Goal: Task Accomplishment & Management: Use online tool/utility

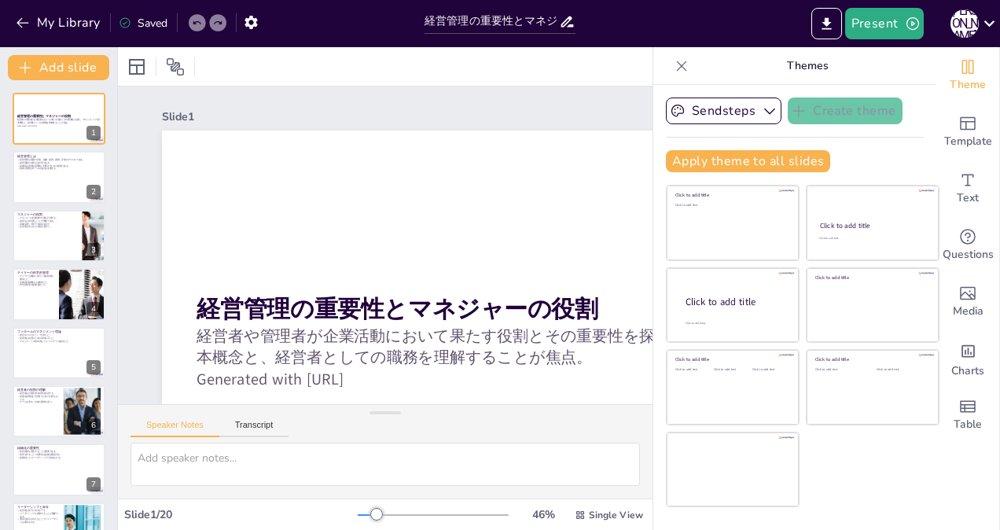
checkbox input "true"
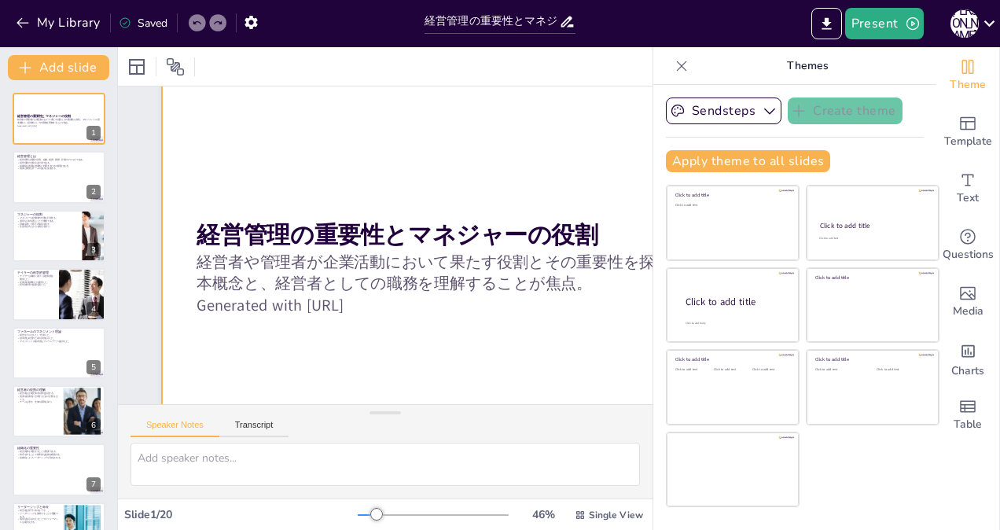
scroll to position [79, 0]
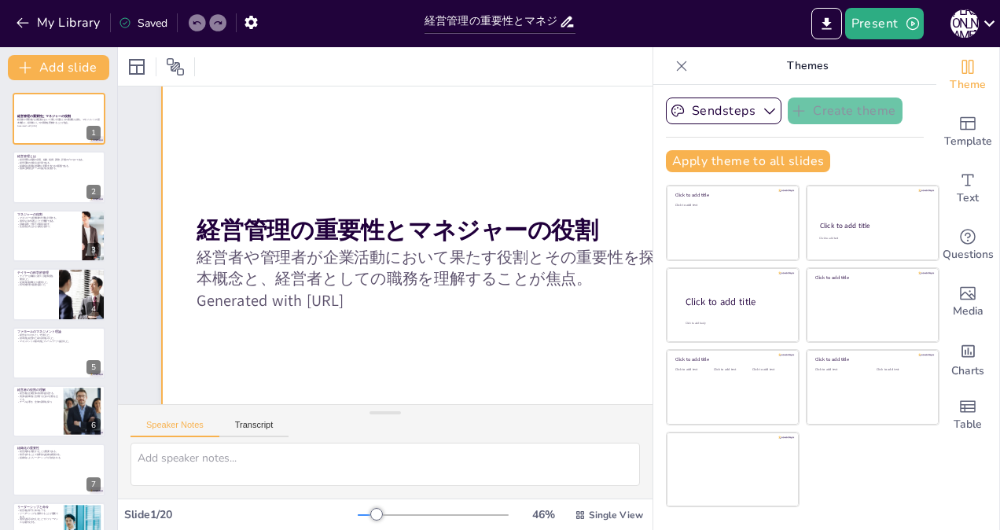
checkbox input "true"
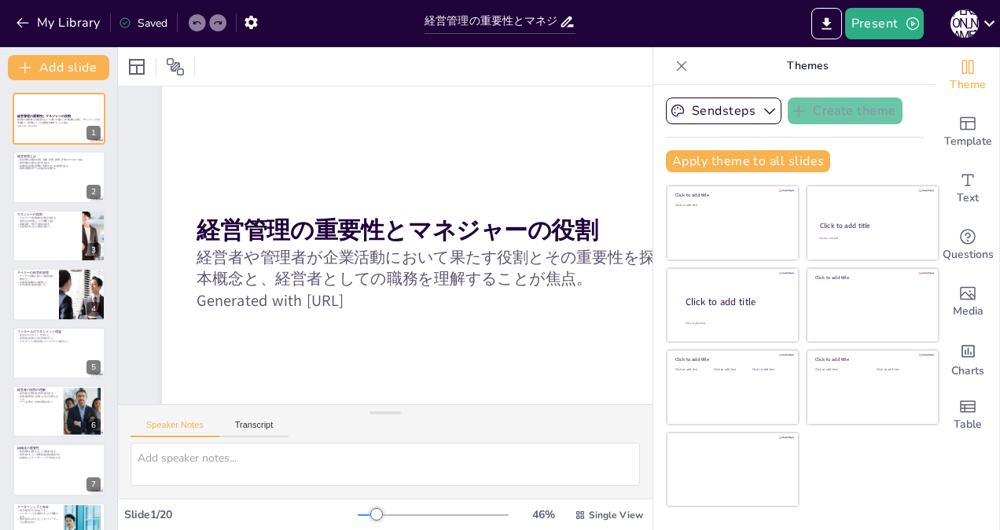
checkbox input "true"
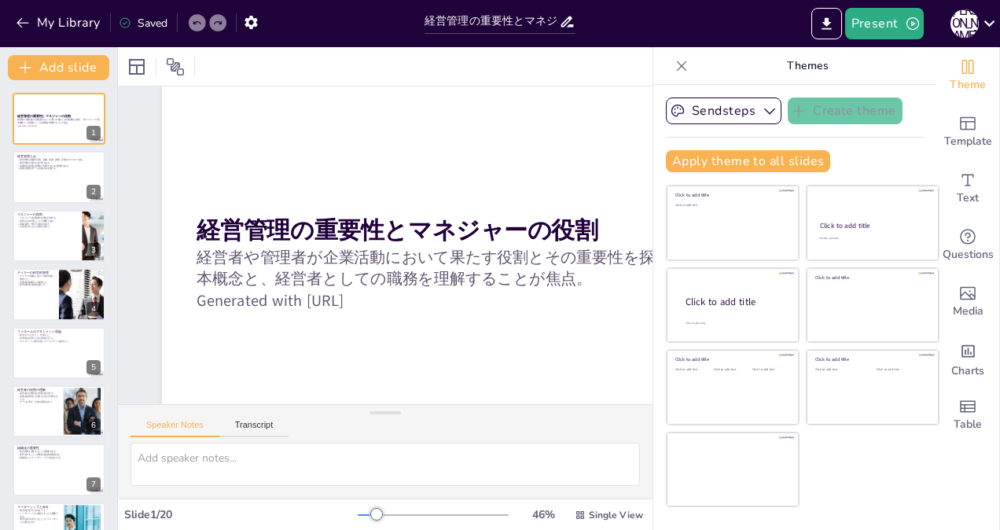
checkbox input "true"
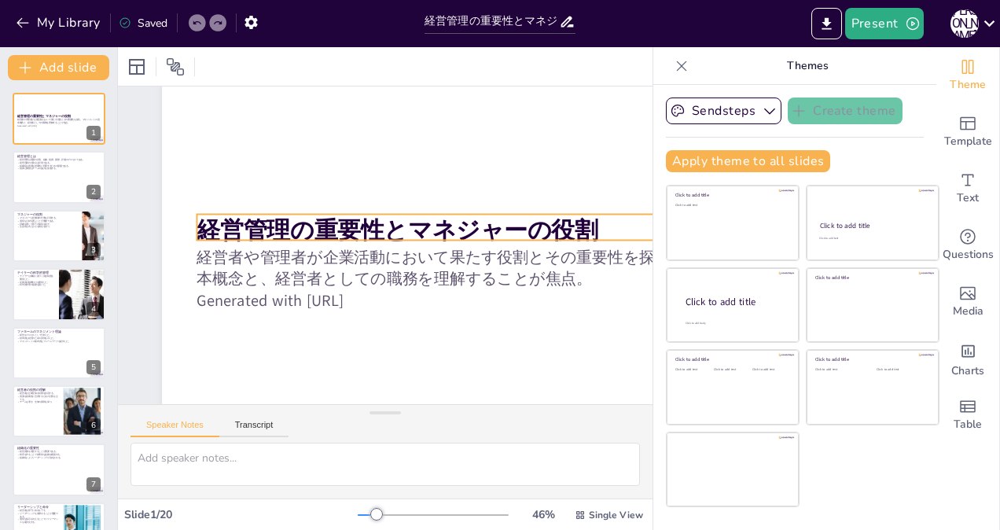
checkbox input "true"
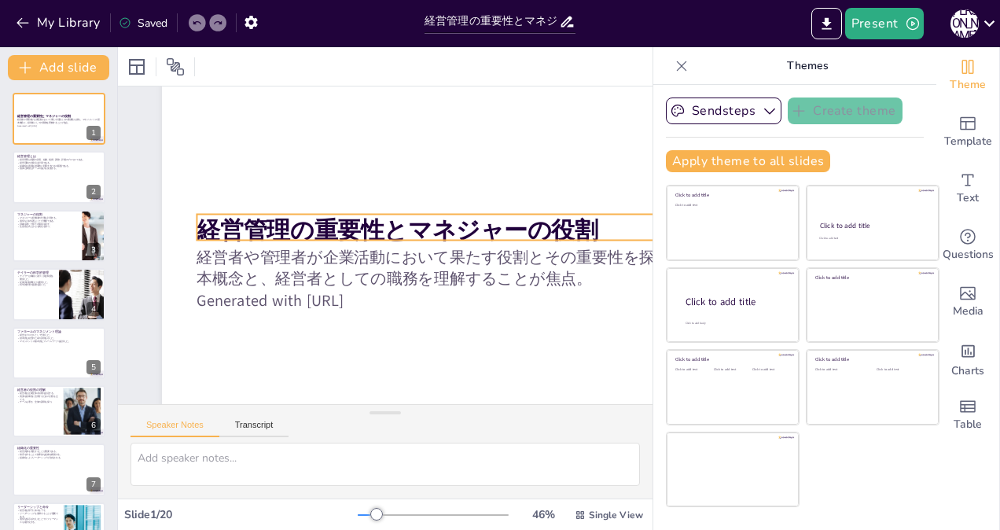
checkbox input "true"
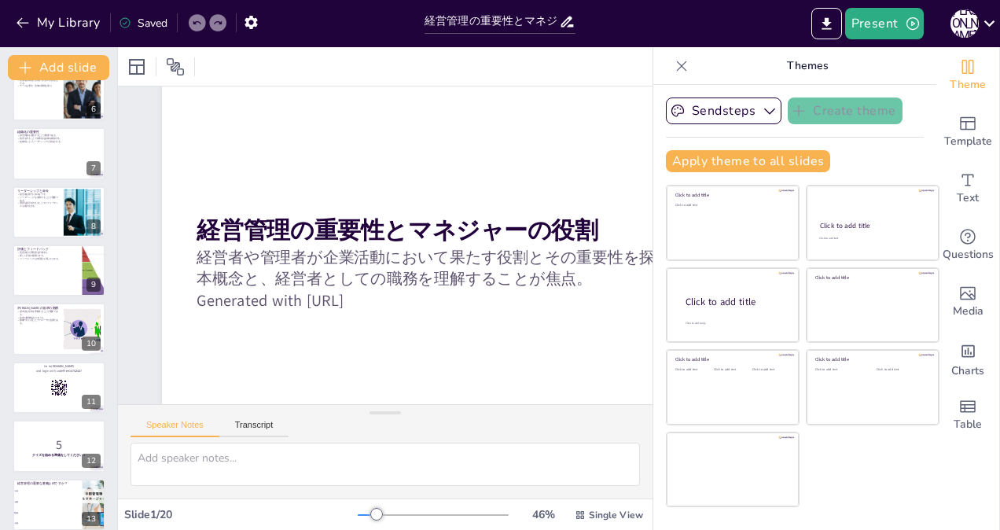
scroll to position [421, 0]
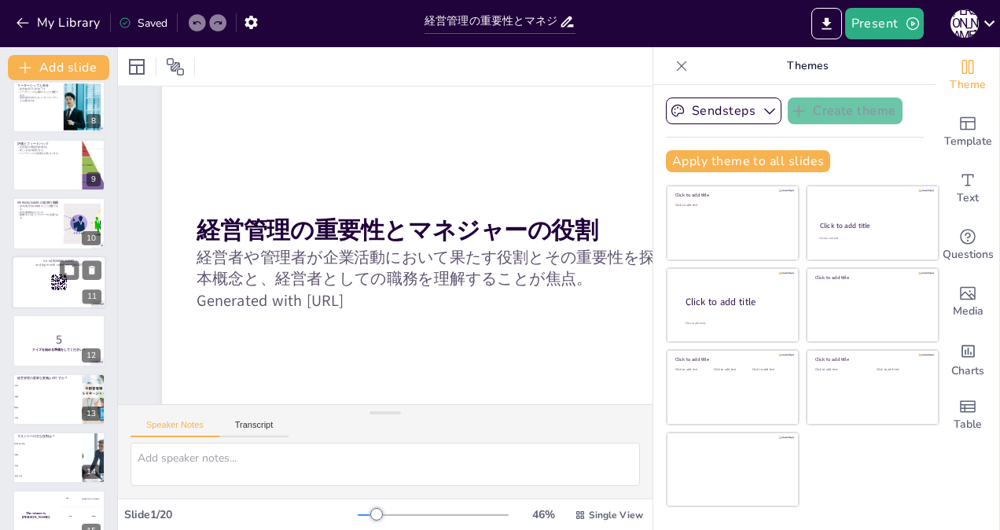
checkbox input "true"
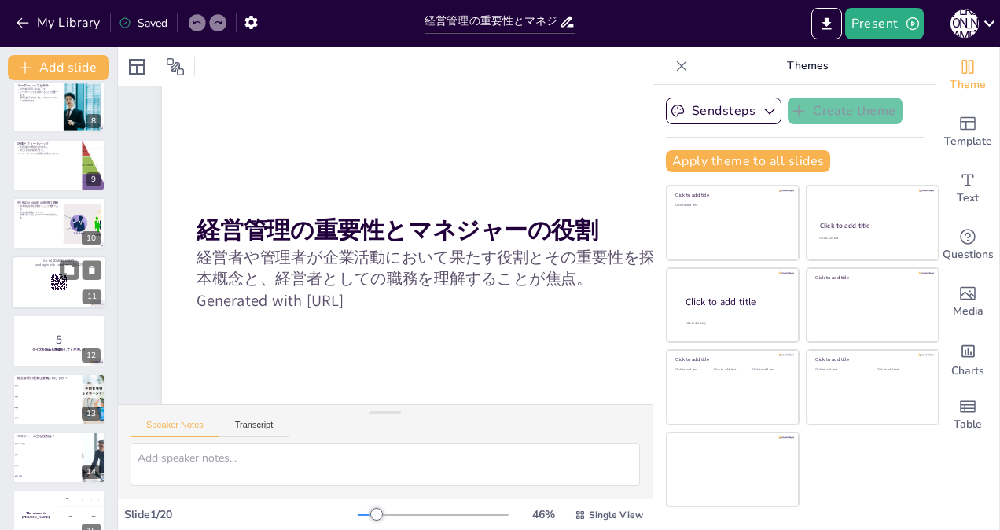
checkbox input "true"
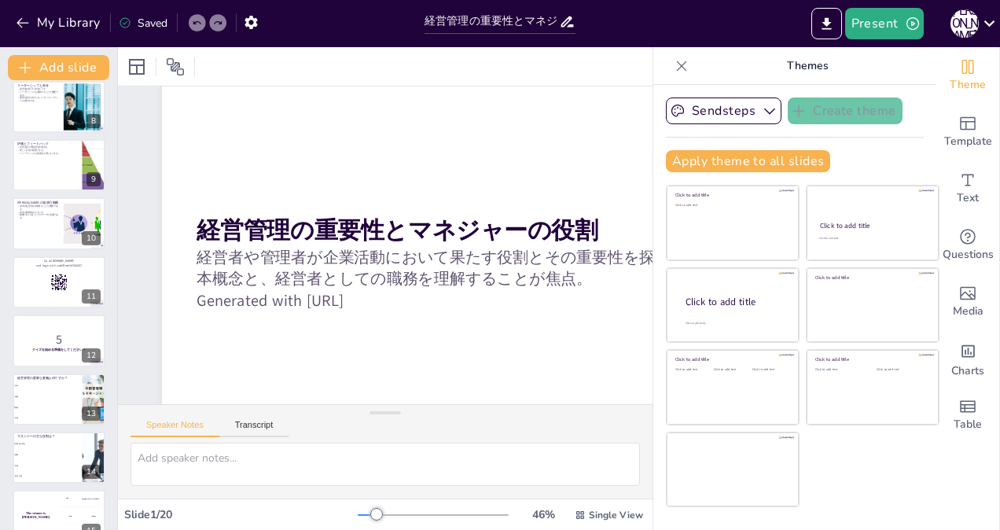
checkbox input "true"
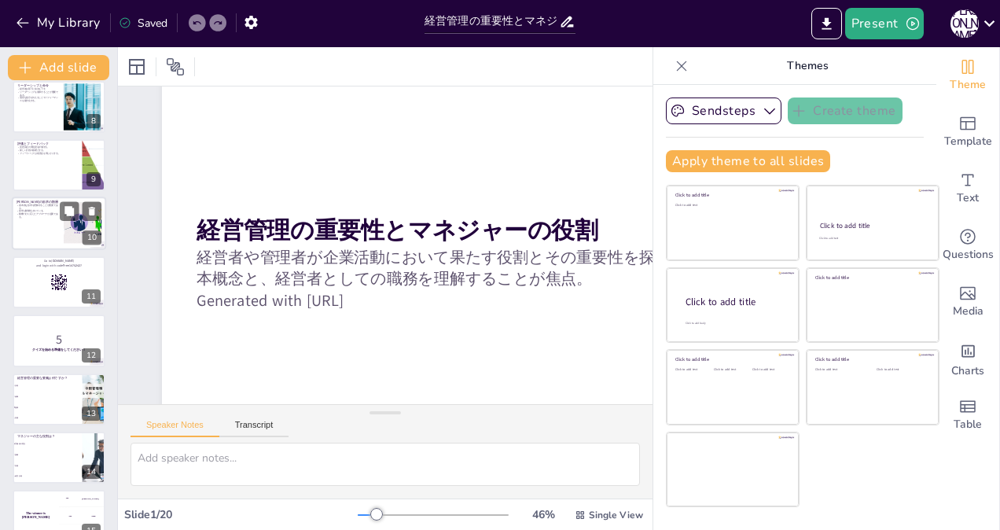
checkbox input "true"
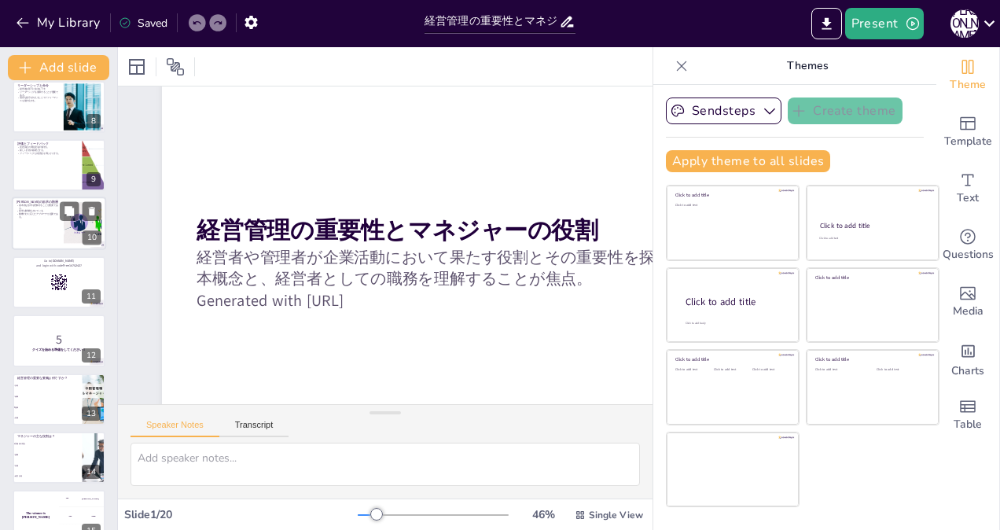
checkbox input "true"
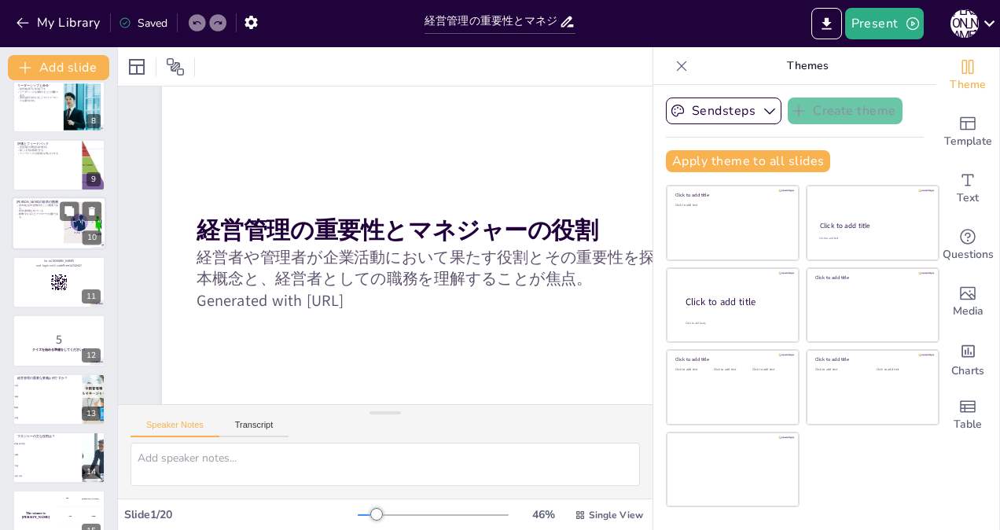
click at [37, 230] on div at bounding box center [59, 223] width 94 height 53
checkbox input "true"
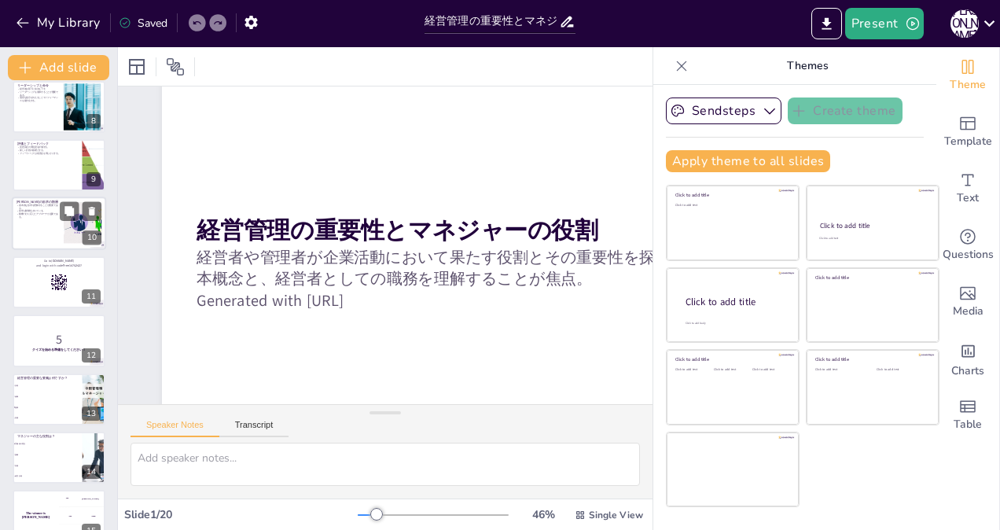
checkbox input "true"
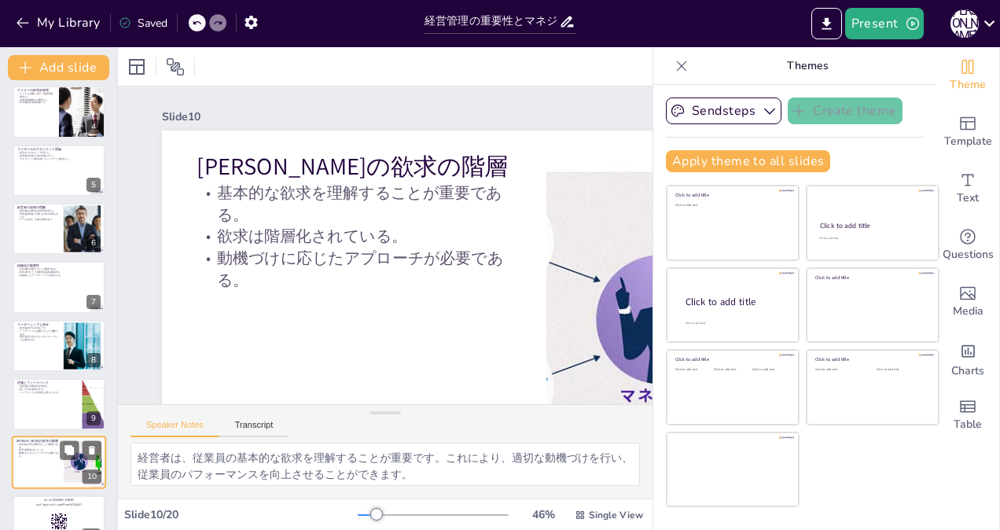
scroll to position [0, 0]
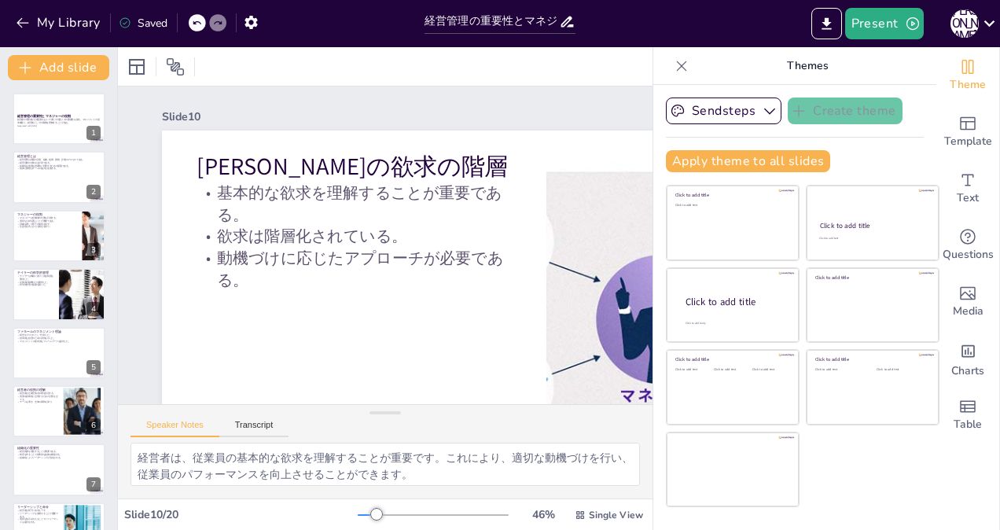
checkbox input "true"
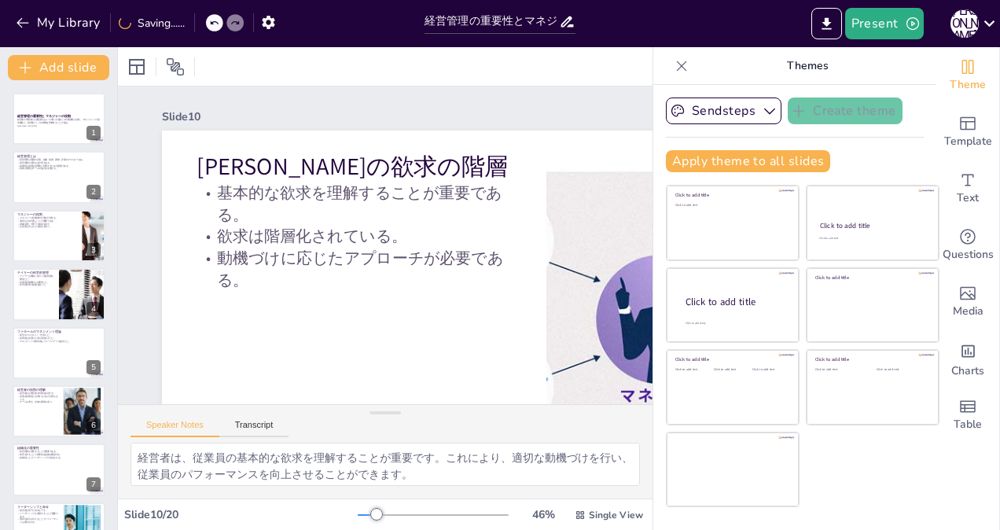
checkbox input "true"
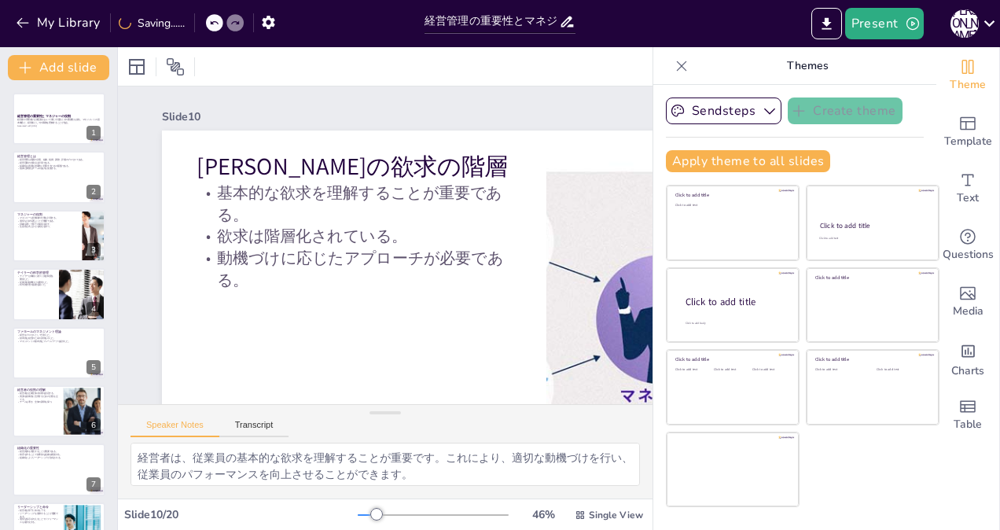
checkbox input "true"
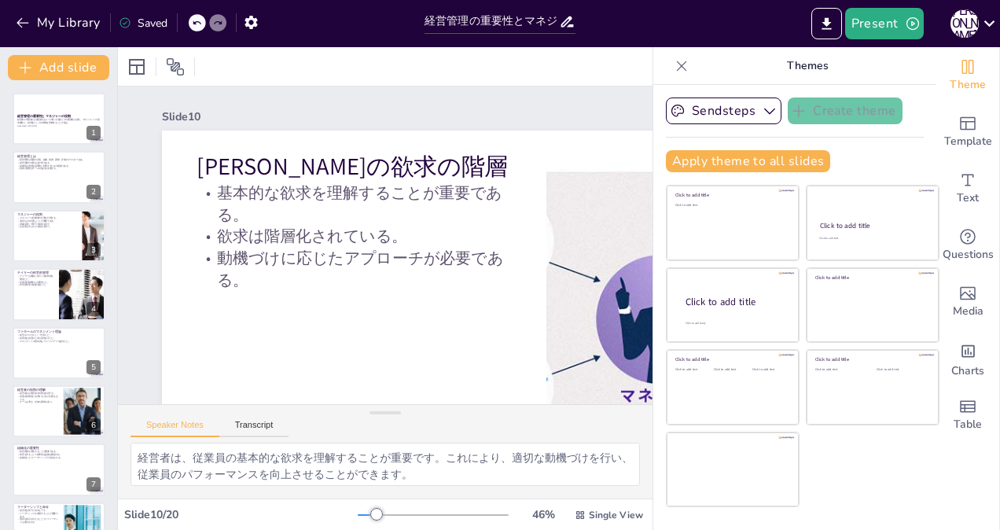
checkbox input "true"
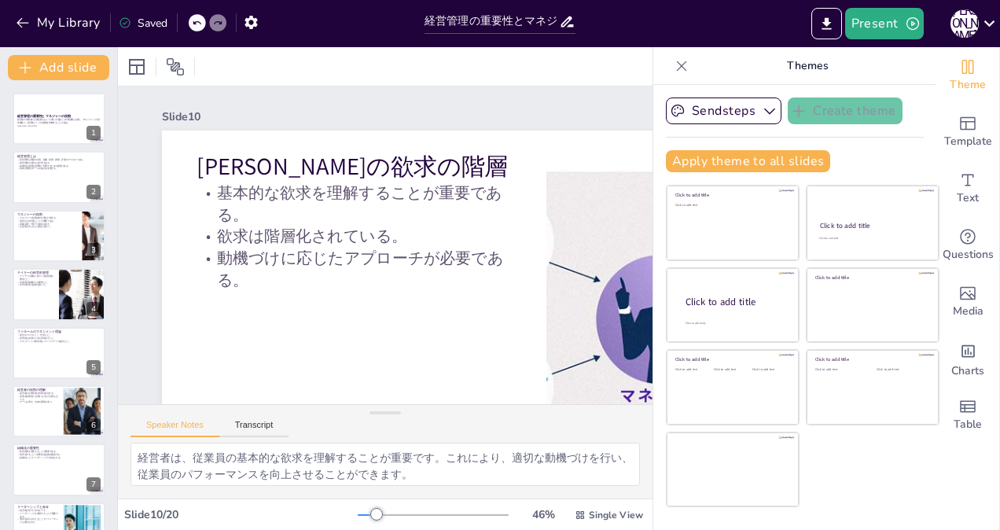
checkbox input "true"
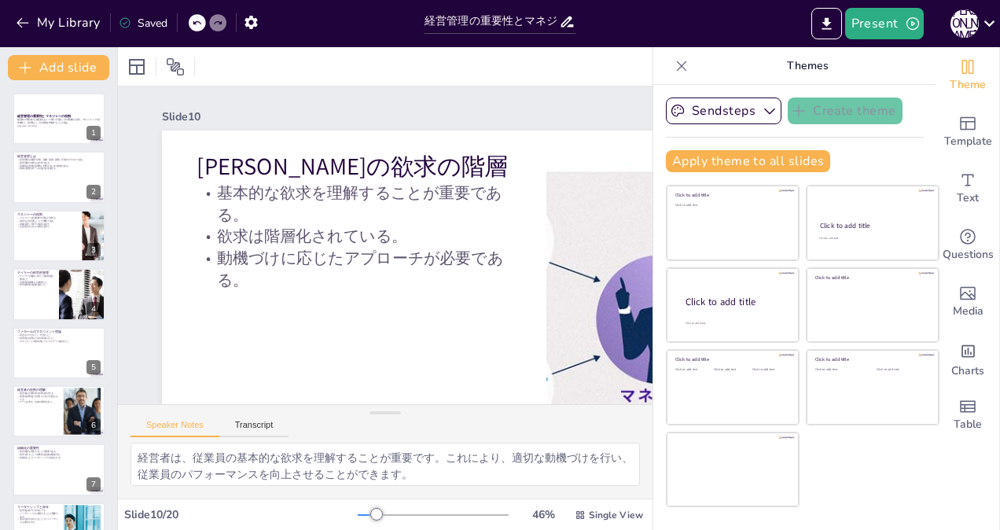
checkbox input "true"
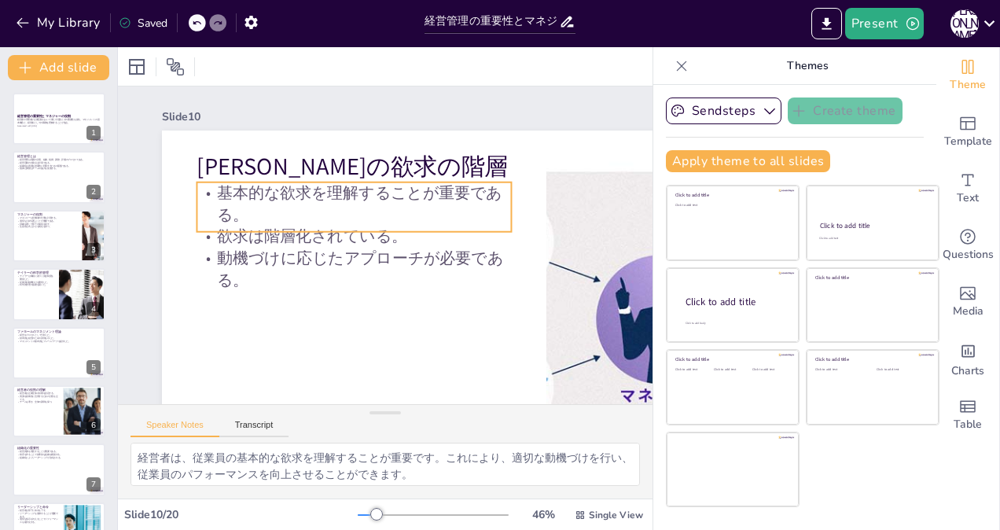
checkbox input "true"
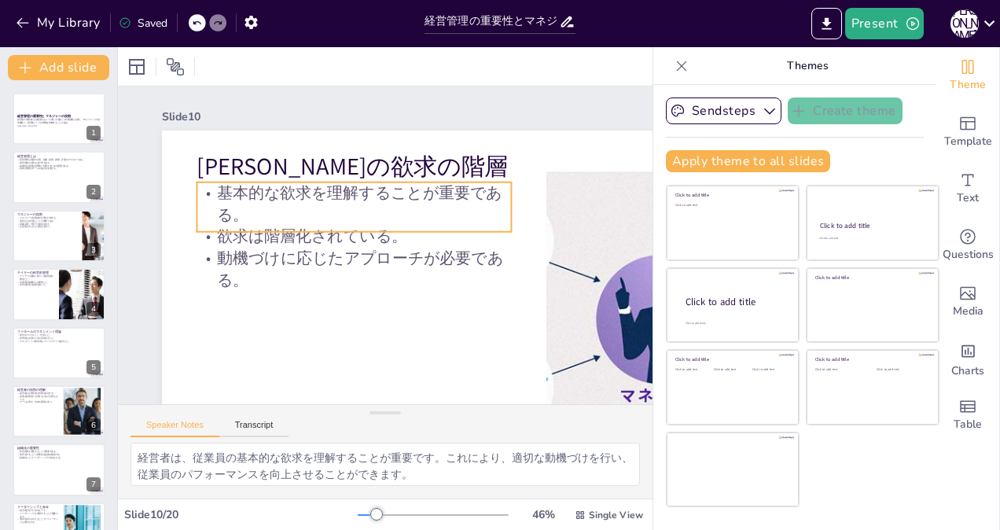
checkbox input "true"
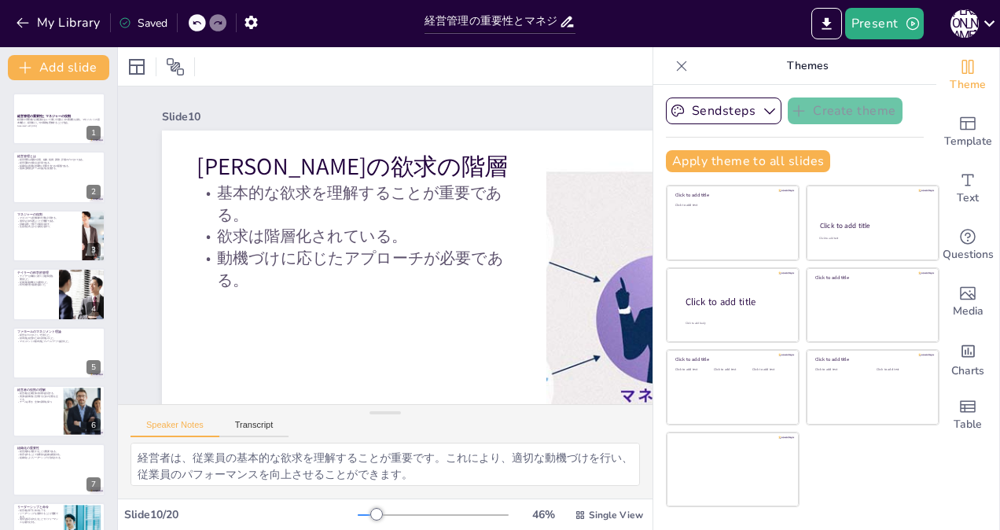
checkbox input "true"
